Goal: Information Seeking & Learning: Learn about a topic

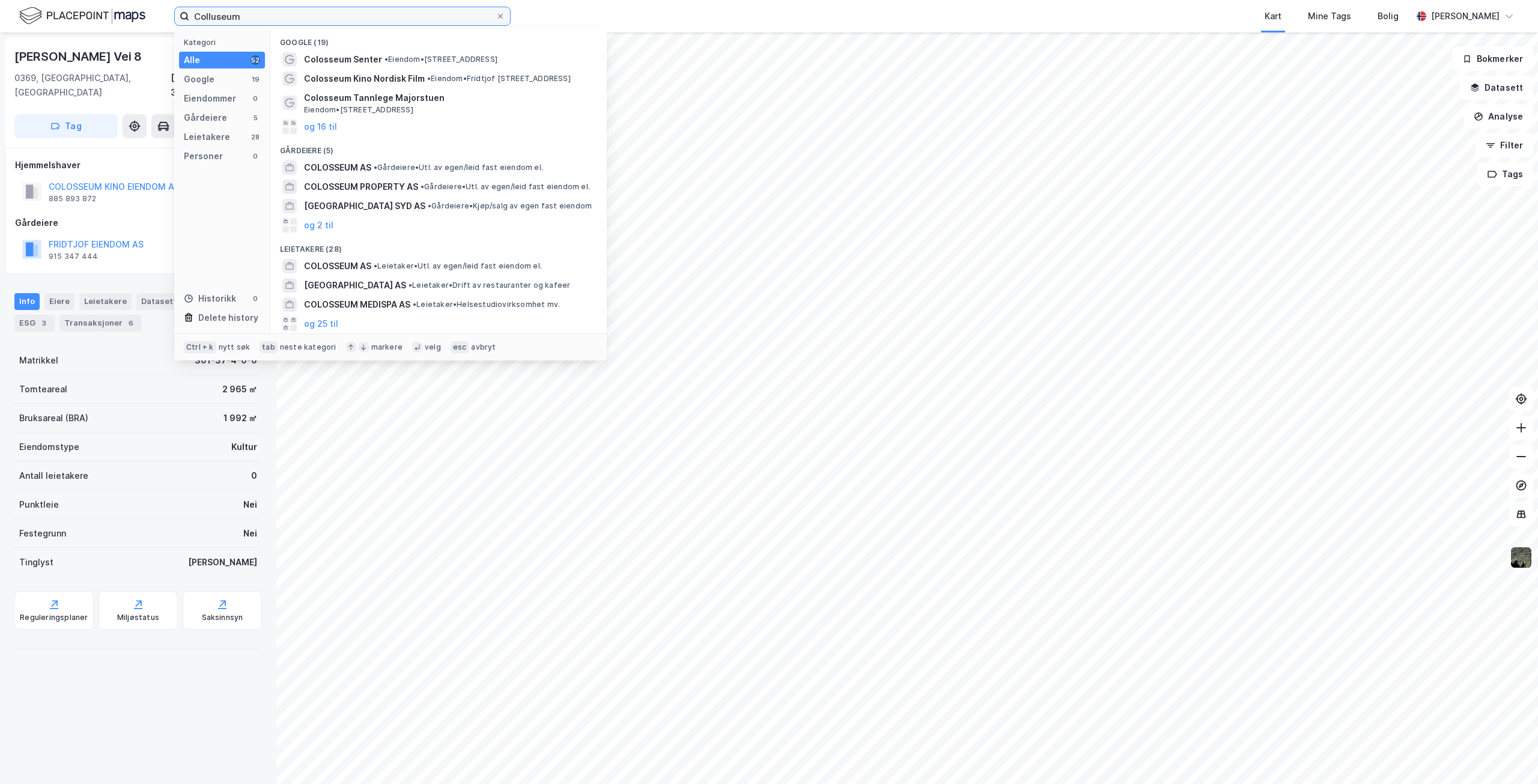
click at [282, 16] on input "Colluseum" at bounding box center [342, 16] width 307 height 18
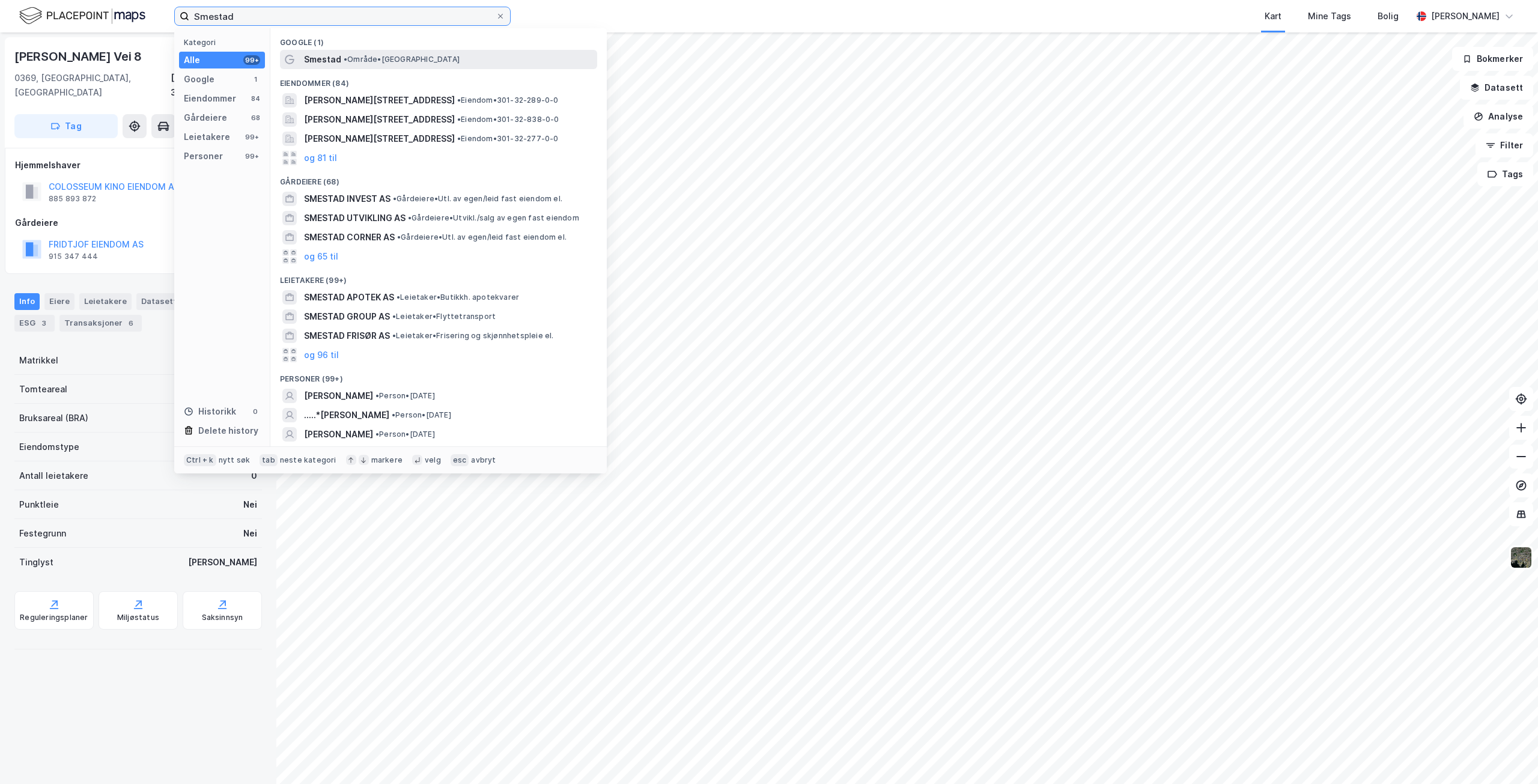
type input "Smestad"
click at [431, 57] on span "• Område • Smestad, 0376 Oslo" at bounding box center [402, 59] width 116 height 10
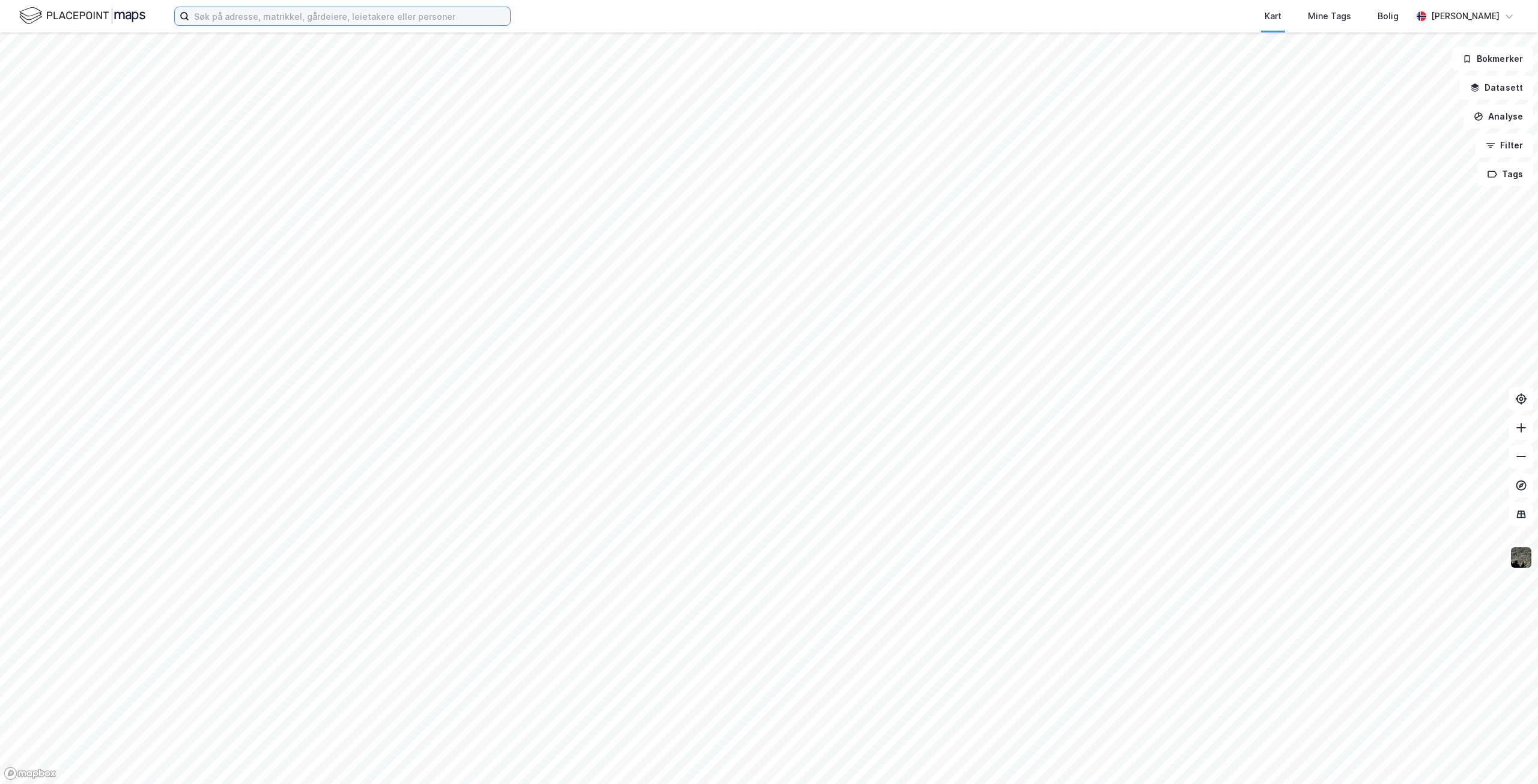
click at [379, 19] on input at bounding box center [349, 16] width 321 height 18
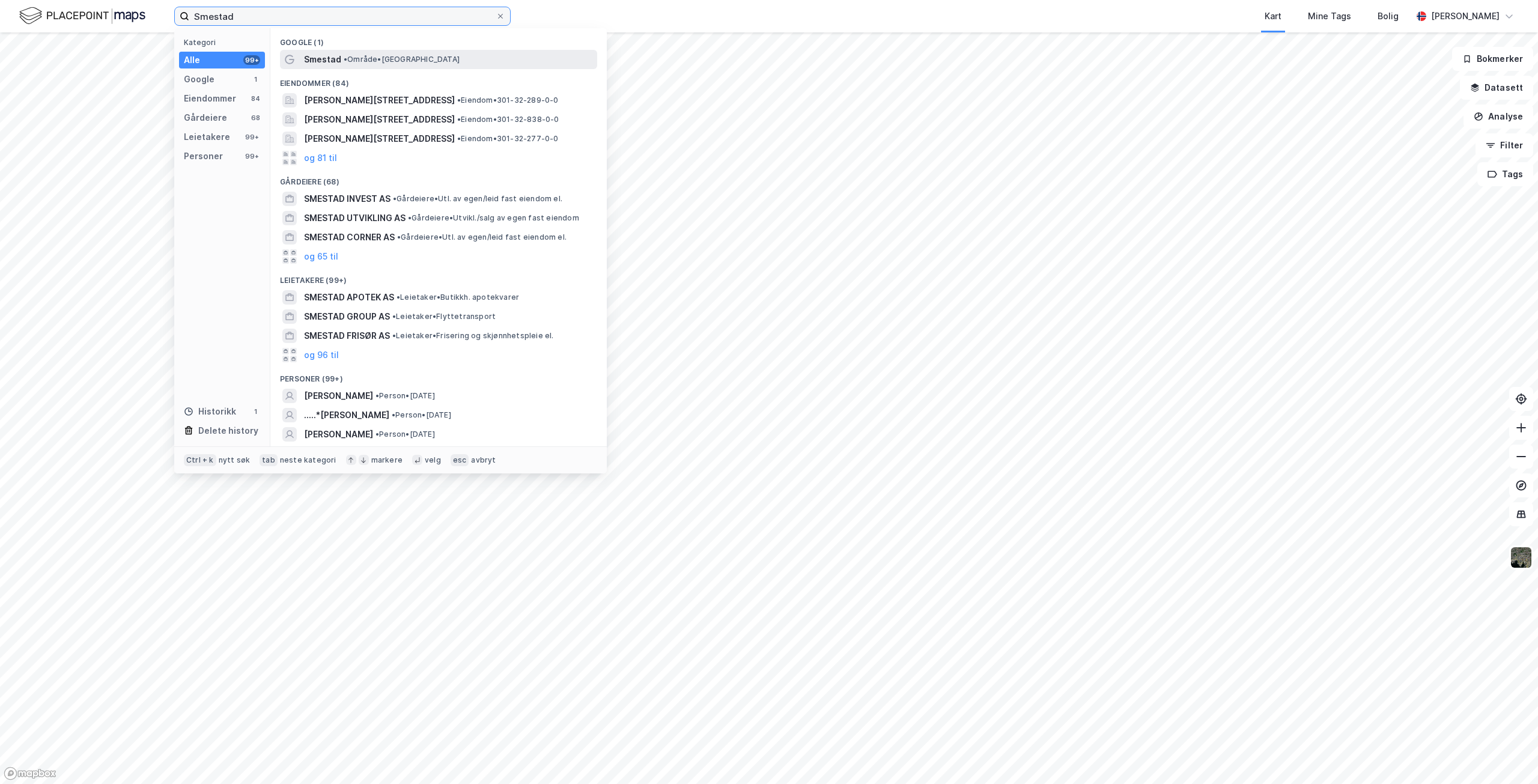
type input "Smestad"
click at [335, 58] on span "Smestad" at bounding box center [323, 59] width 37 height 14
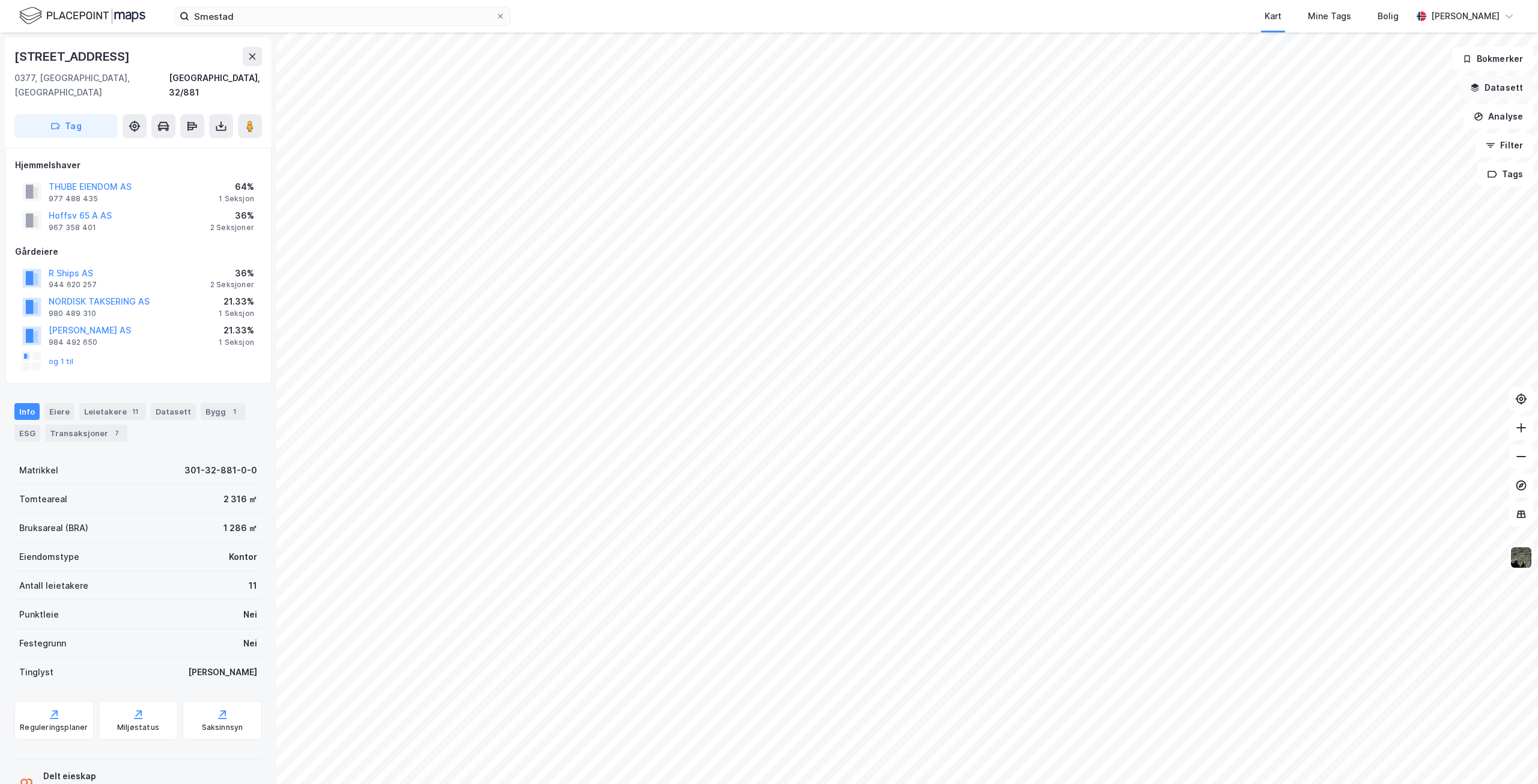
click at [1510, 91] on button "Datasett" at bounding box center [1496, 88] width 74 height 24
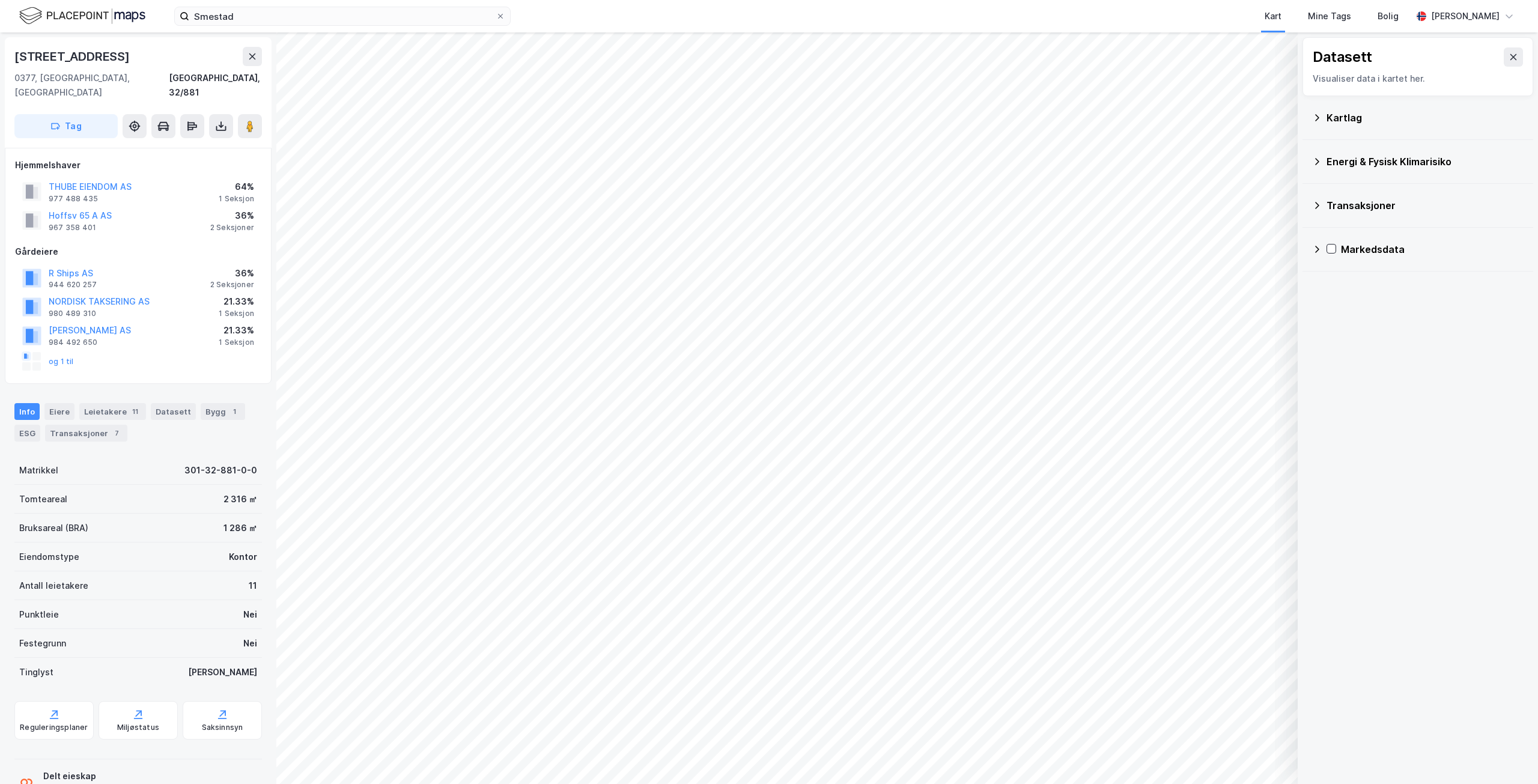
click at [1350, 118] on div "Kartlag" at bounding box center [1425, 118] width 197 height 14
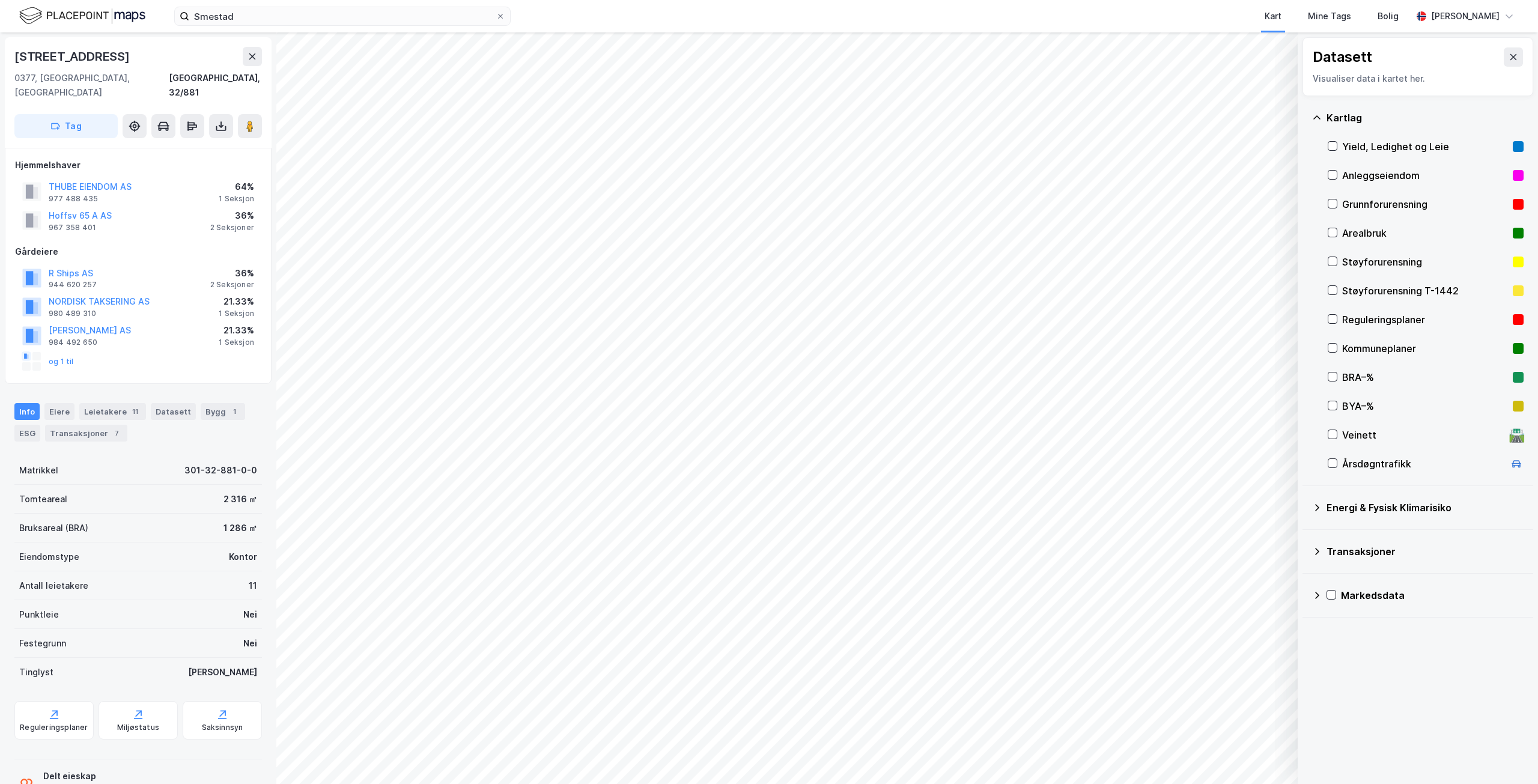
click at [1410, 320] on div "Reguleringsplaner" at bounding box center [1425, 319] width 166 height 14
click at [1400, 346] on div "Kommuneplaner" at bounding box center [1425, 348] width 166 height 14
click at [1393, 318] on div "Reguleringsplaner" at bounding box center [1425, 319] width 166 height 14
click at [1384, 347] on div "Kommuneplaner" at bounding box center [1425, 348] width 166 height 14
click at [1385, 317] on div "Reguleringsplaner" at bounding box center [1425, 319] width 166 height 14
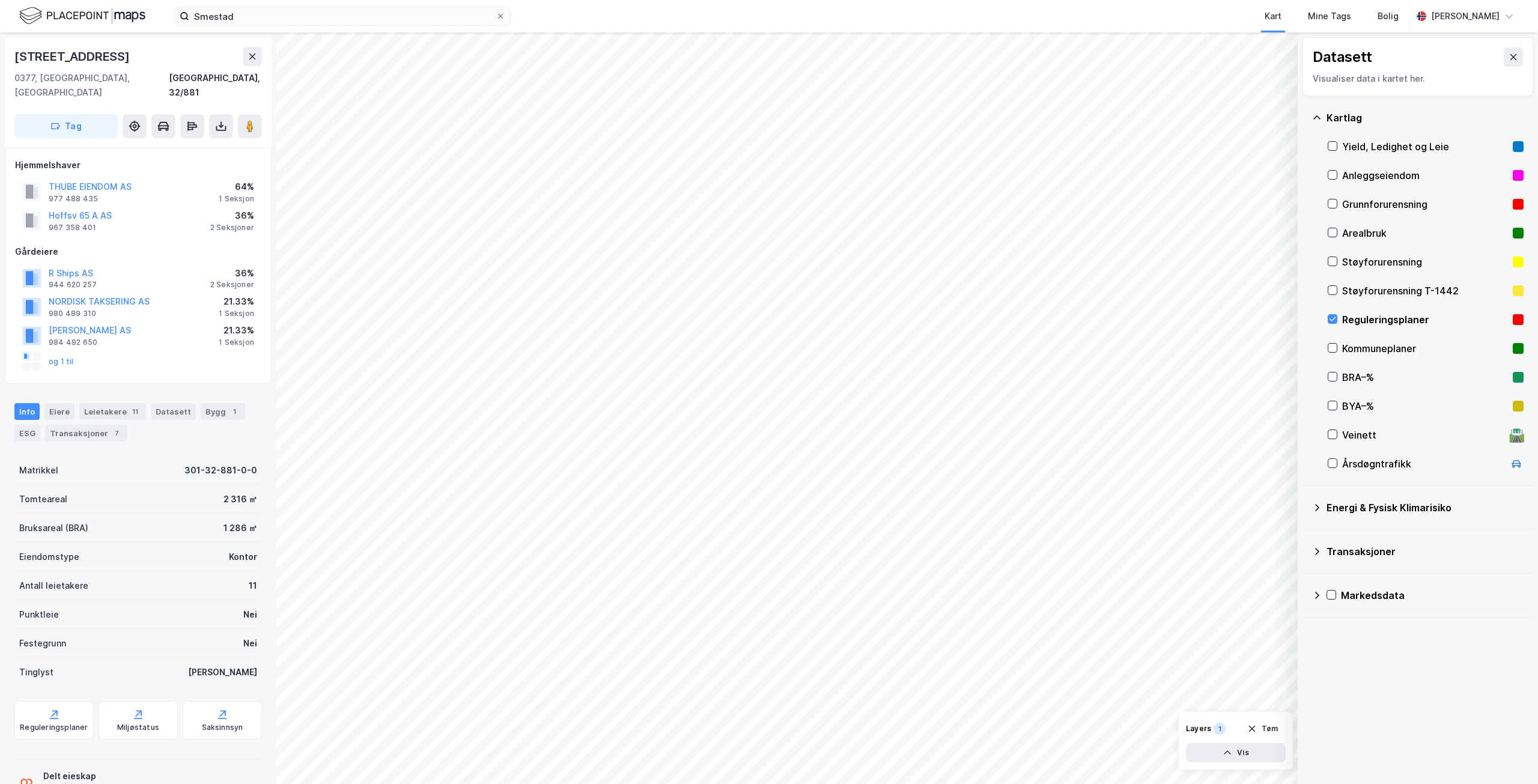
click at [1316, 118] on icon at bounding box center [1317, 118] width 10 height 10
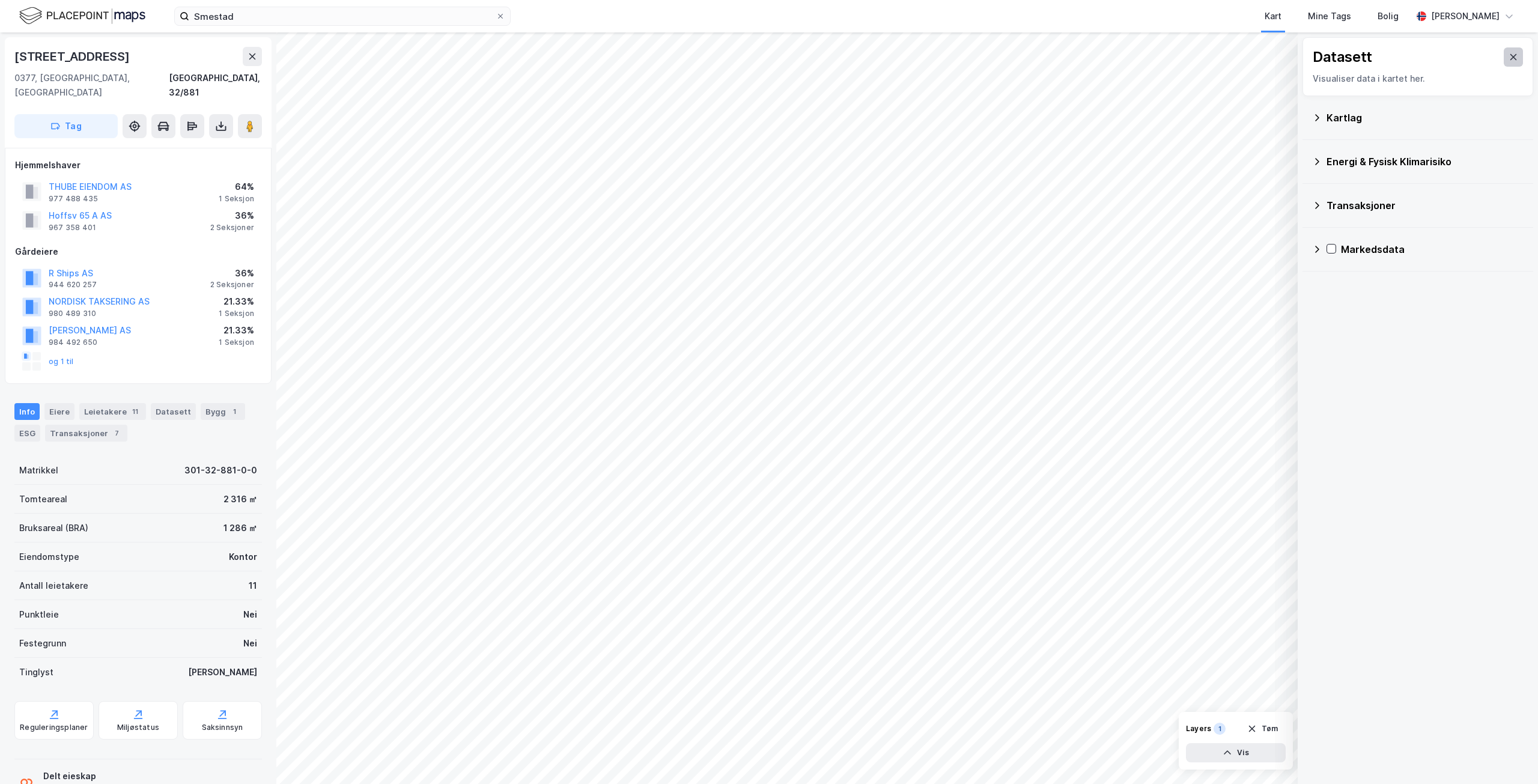
click at [1510, 60] on button at bounding box center [1513, 57] width 19 height 19
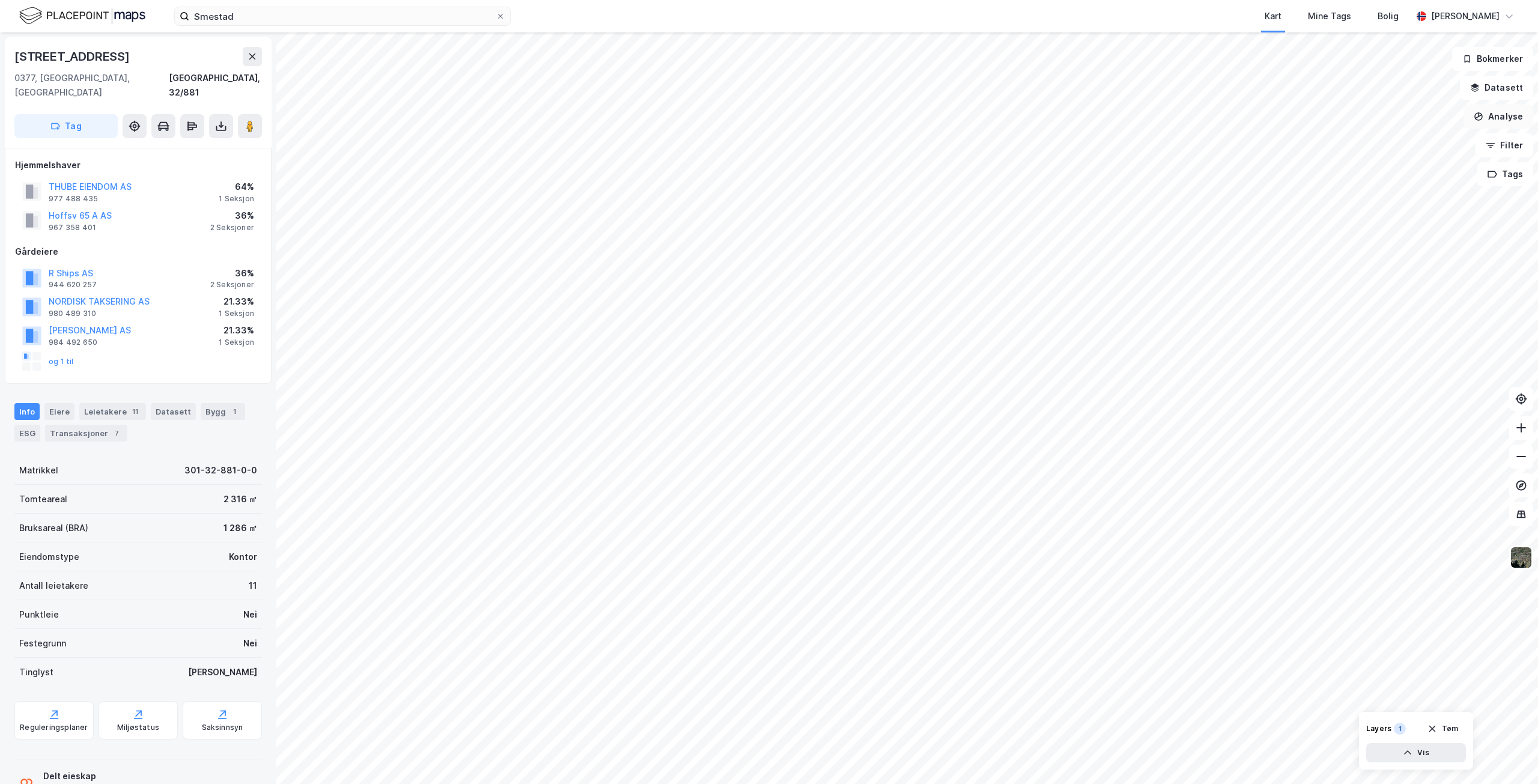
click at [1507, 116] on button "Analyse" at bounding box center [1499, 117] width 70 height 24
click at [1390, 141] on div "Tegn område" at bounding box center [1394, 142] width 105 height 10
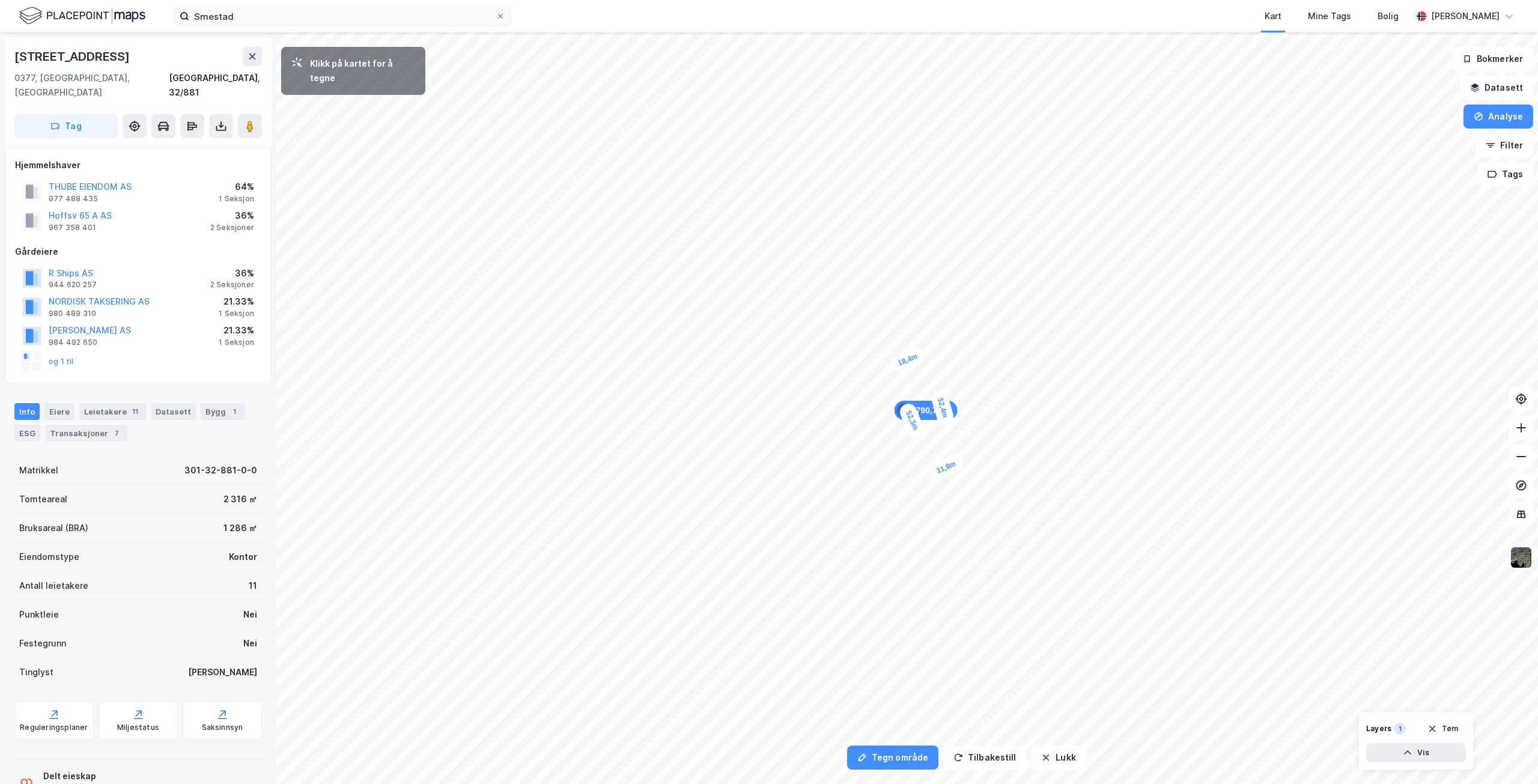
click at [934, 473] on div "11,9m" at bounding box center [946, 467] width 39 height 29
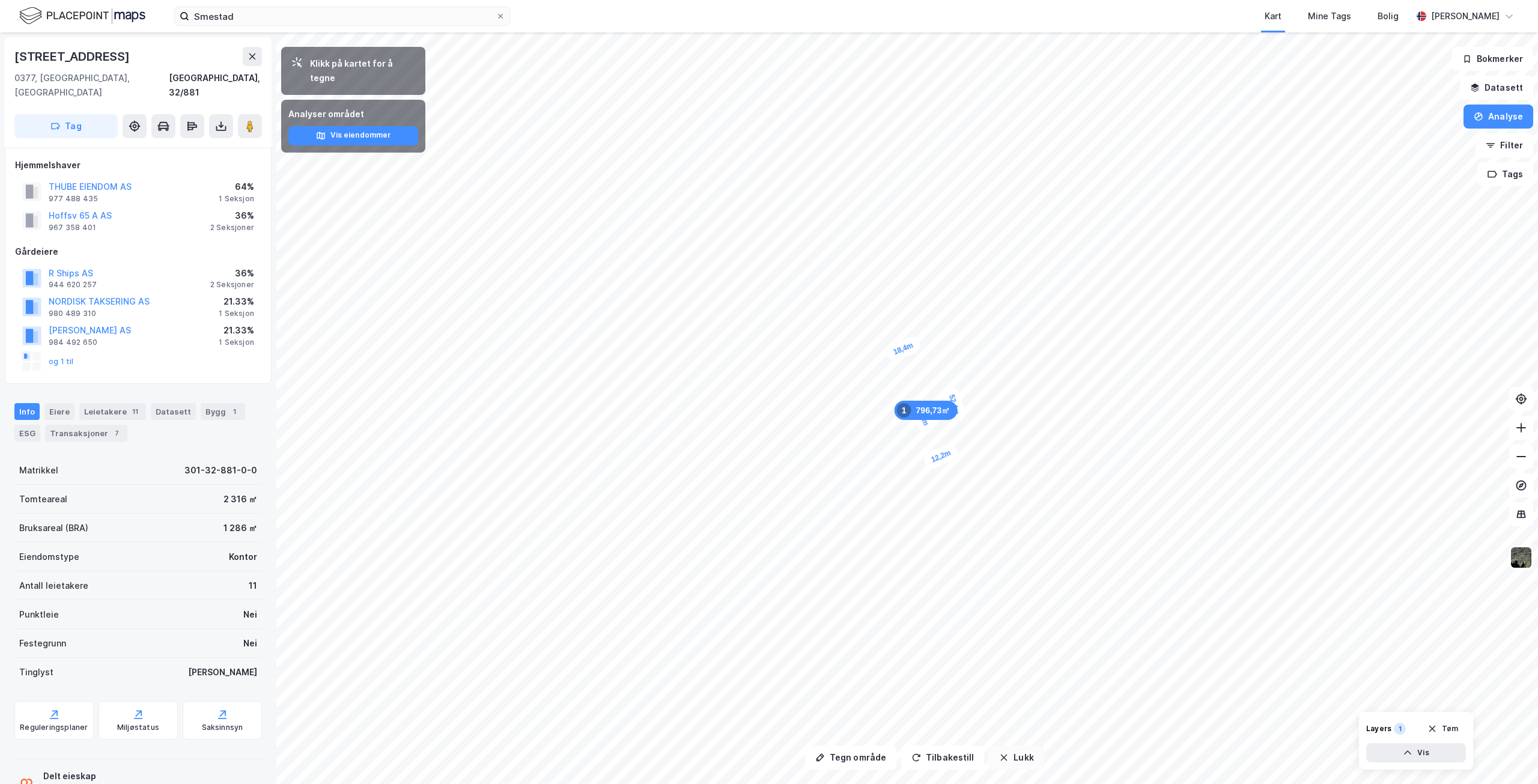
click at [1015, 757] on button "Lukk" at bounding box center [1016, 757] width 54 height 24
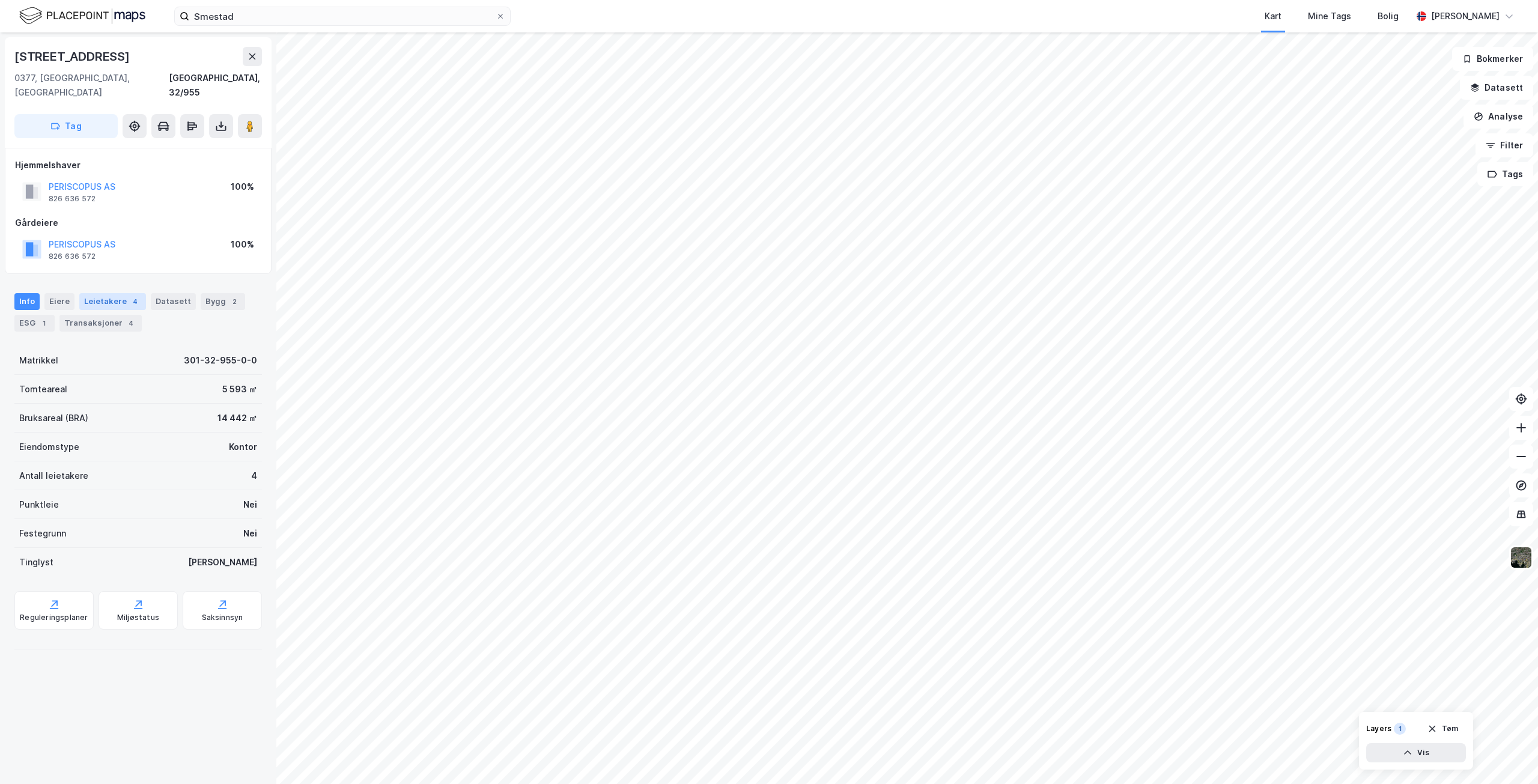
click at [129, 295] on div "4" at bounding box center [135, 301] width 12 height 12
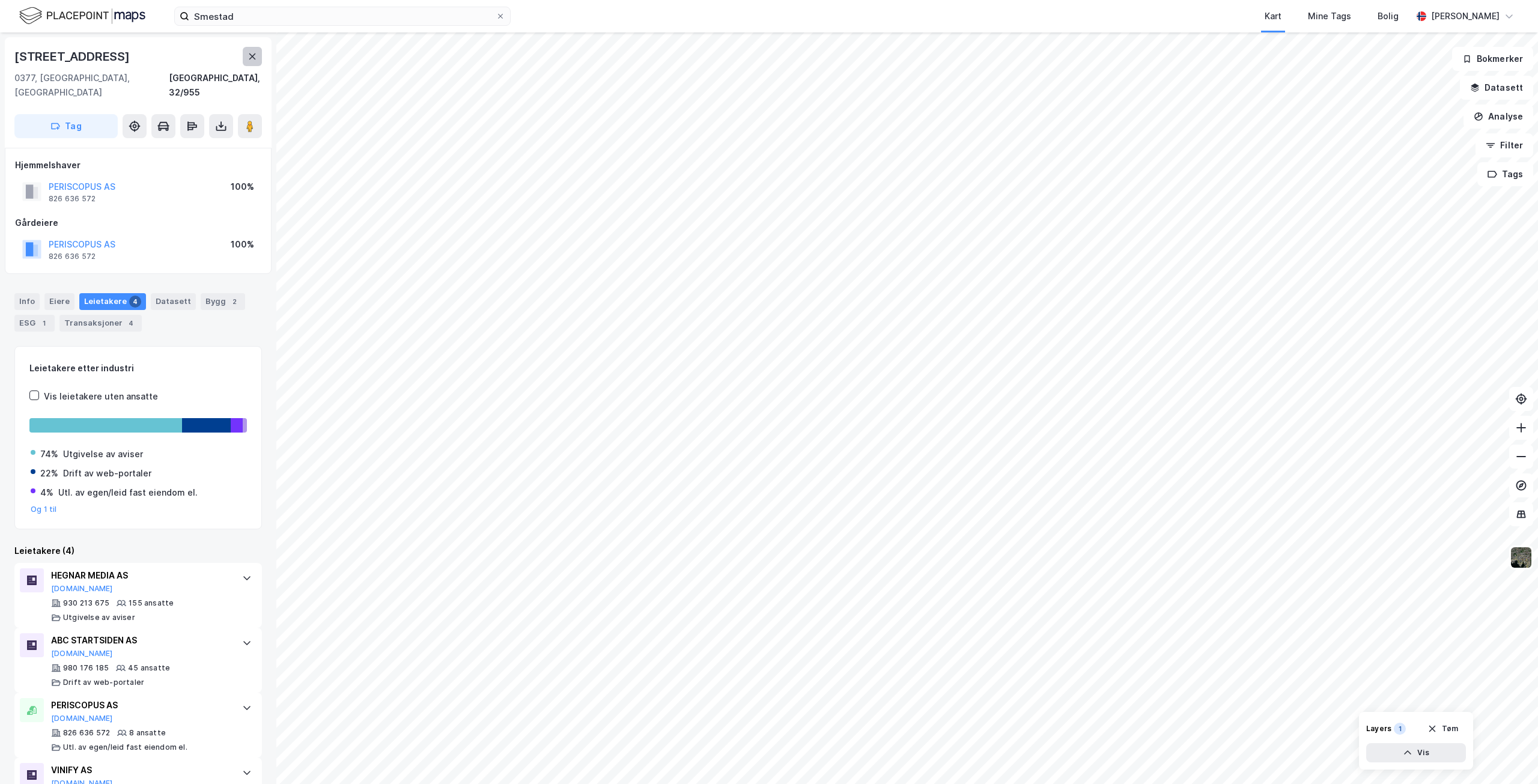
click at [254, 54] on icon at bounding box center [252, 57] width 7 height 6
